Goal: Navigation & Orientation: Find specific page/section

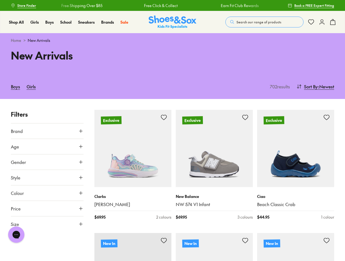
click at [265, 22] on span "Search our range of products" at bounding box center [259, 22] width 45 height 5
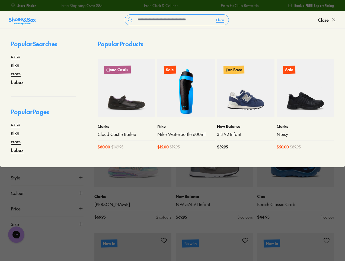
click at [220, 20] on button "Clear" at bounding box center [220, 20] width 17 height 10
click at [327, 20] on span "Close" at bounding box center [323, 20] width 11 height 7
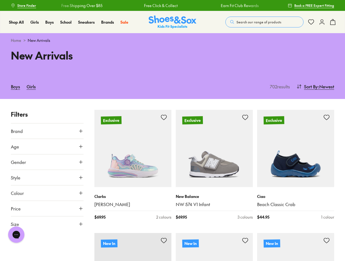
click at [333, 22] on icon at bounding box center [333, 22] width 7 height 7
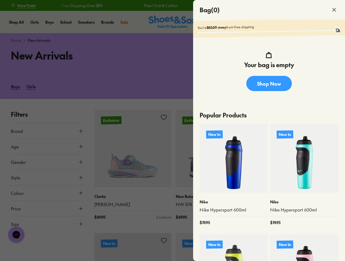
click at [315, 86] on div at bounding box center [172, 130] width 345 height 261
click at [47, 131] on button "Brand" at bounding box center [47, 130] width 73 height 15
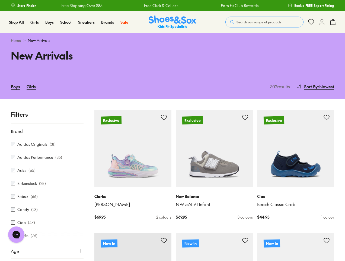
click at [13, 248] on div "Brand Adidas Originals ( 31 ) Adidas Performance ( 35 ) Asics ( 65 ) Birkenstoc…" at bounding box center [47, 229] width 73 height 213
click at [13, 260] on button "Gender" at bounding box center [47, 265] width 73 height 15
click at [47, 146] on div "Adidas Originals ( 31 )" at bounding box center [47, 144] width 73 height 7
